Goal: Transaction & Acquisition: Purchase product/service

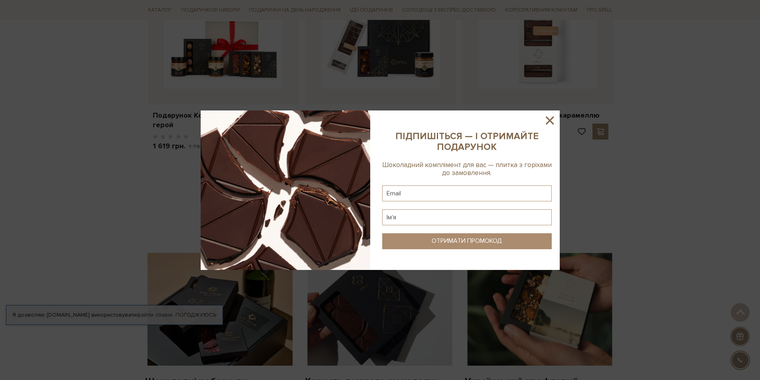
scroll to position [479, 0]
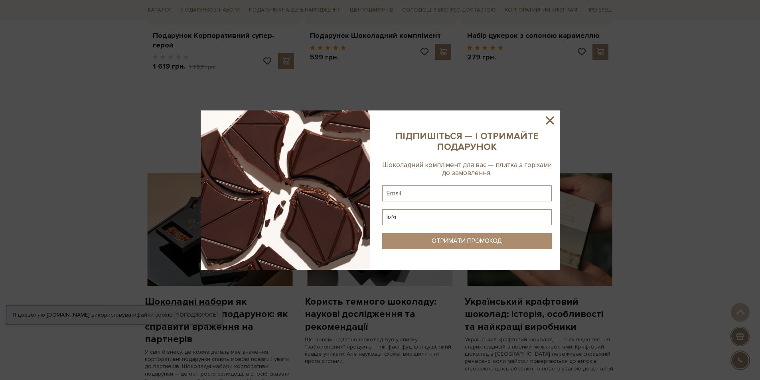
click at [551, 119] on icon at bounding box center [550, 121] width 14 height 14
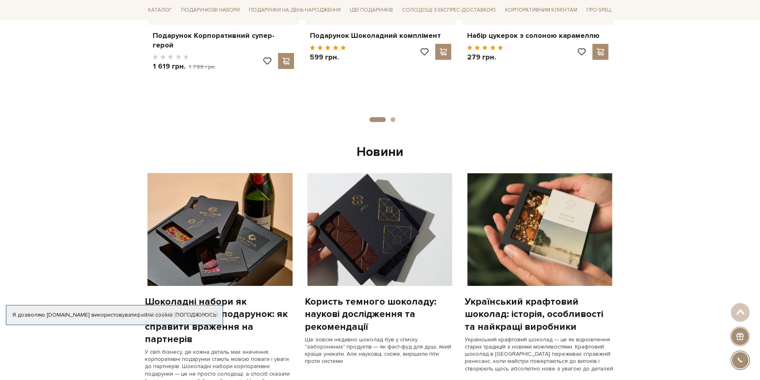
scroll to position [519, 0]
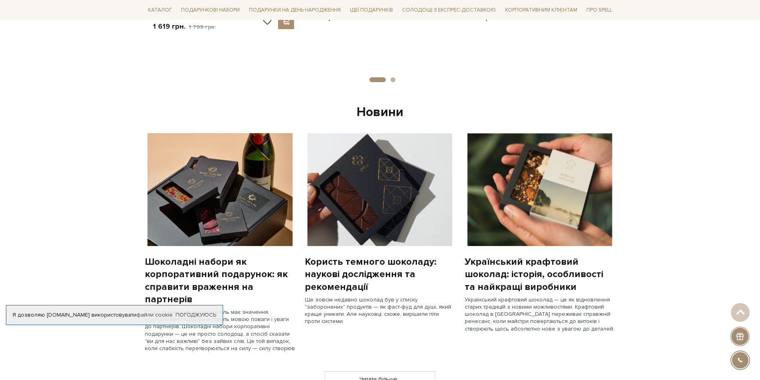
click at [247, 212] on img at bounding box center [220, 189] width 150 height 113
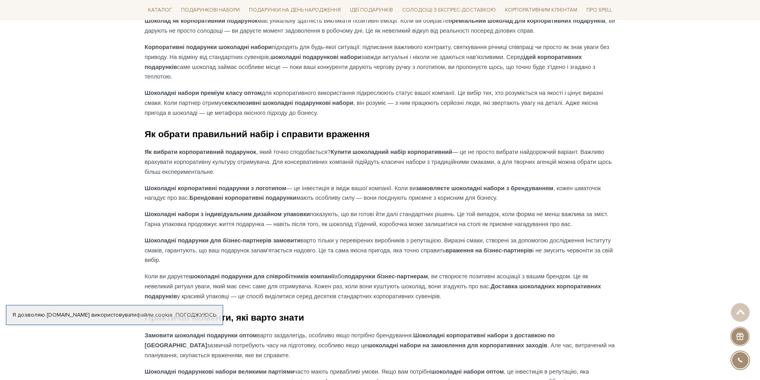
scroll to position [239, 0]
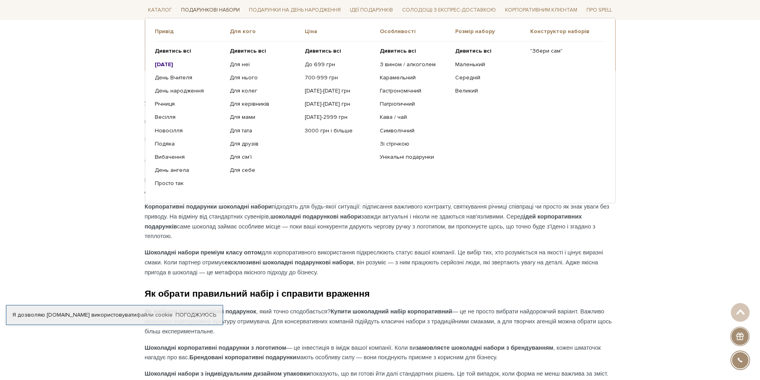
click at [208, 8] on link "Подарункові набори" at bounding box center [210, 10] width 65 height 12
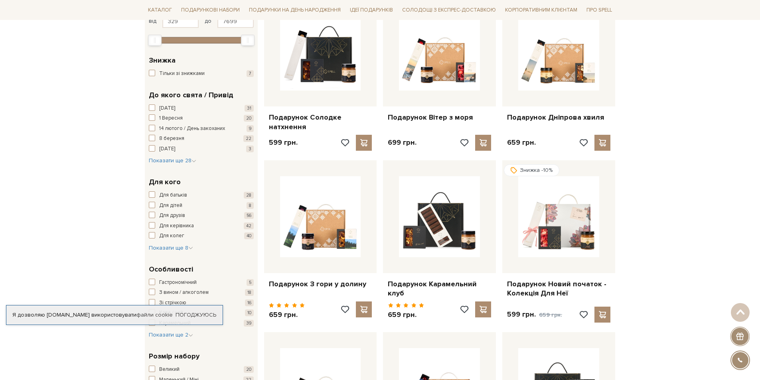
scroll to position [200, 0]
